Goal: Task Accomplishment & Management: Manage account settings

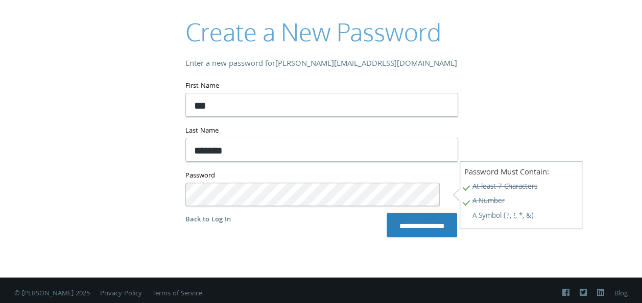
scroll to position [69, 0]
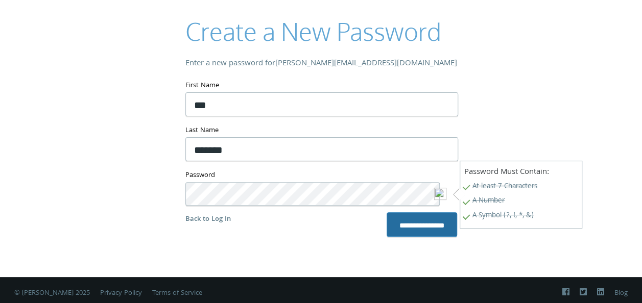
click at [402, 223] on input "**********" at bounding box center [421, 224] width 70 height 24
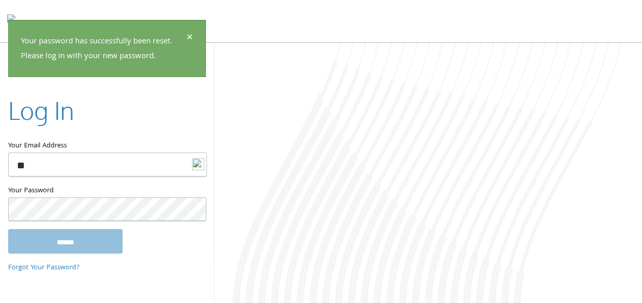
type input "**********"
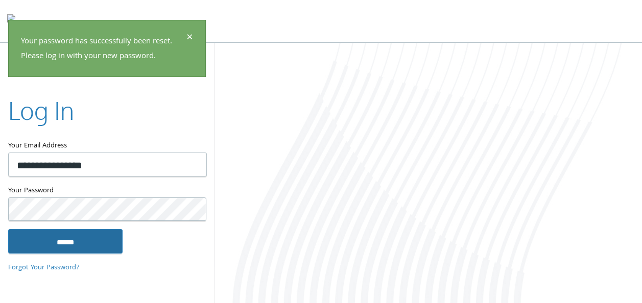
click at [51, 241] on input "******" at bounding box center [65, 241] width 114 height 24
